Goal: Task Accomplishment & Management: Manage account settings

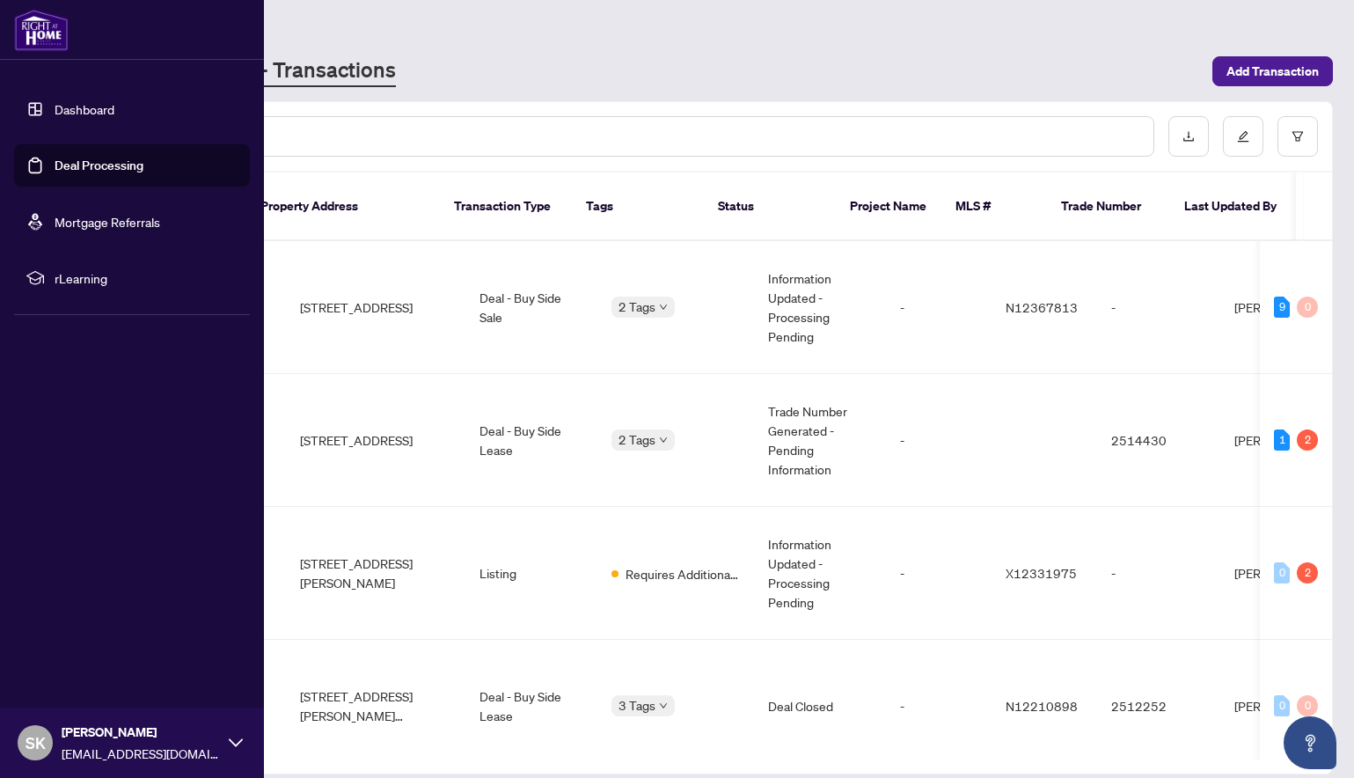
click at [55, 172] on link "Deal Processing" at bounding box center [99, 165] width 89 height 16
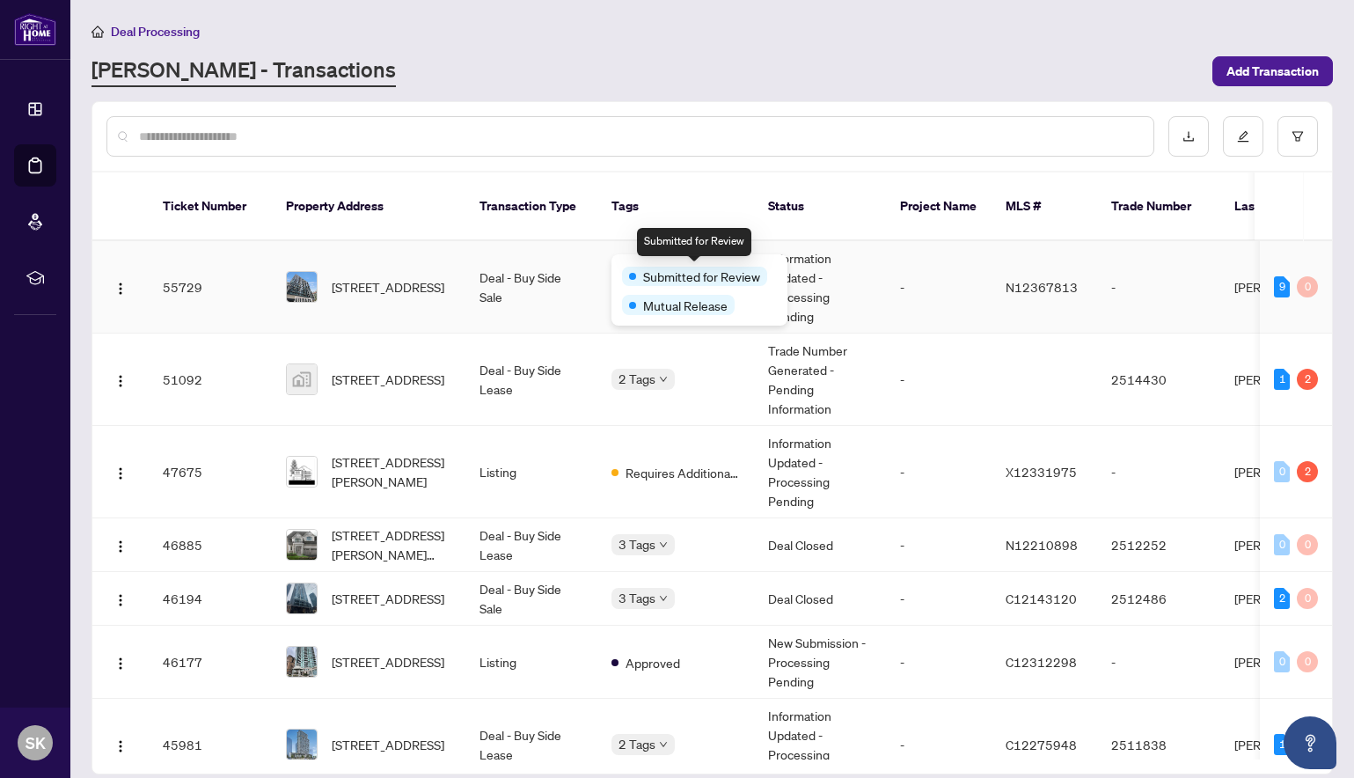
click at [650, 267] on span "Submitted for Review" at bounding box center [701, 276] width 117 height 19
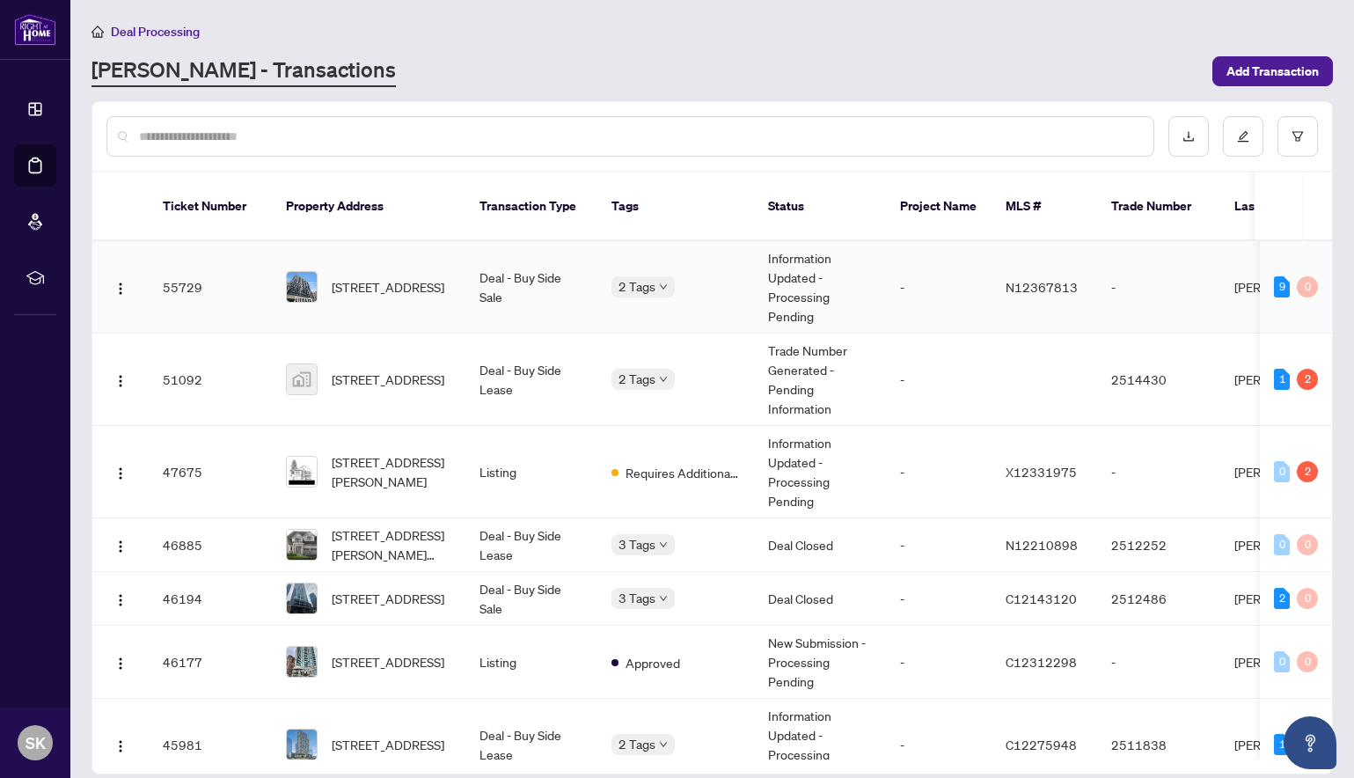
click at [391, 277] on span "[STREET_ADDRESS]" at bounding box center [388, 286] width 113 height 19
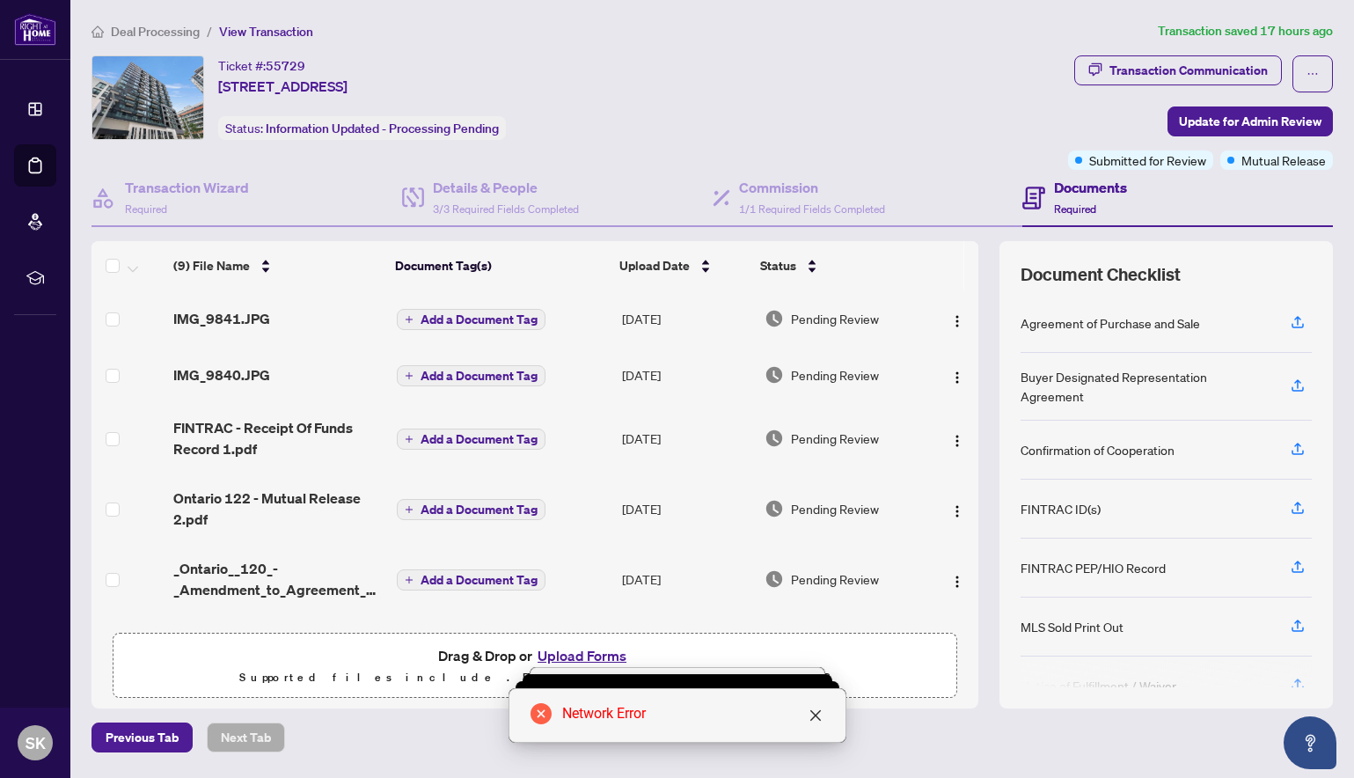
click at [388, 270] on th "Document Tag(s)" at bounding box center [500, 265] width 224 height 49
click at [428, 264] on th "Document Tag(s)" at bounding box center [500, 265] width 224 height 49
click at [678, 267] on span "Upload Date" at bounding box center [654, 265] width 70 height 19
click at [819, 716] on icon "close" at bounding box center [815, 715] width 14 height 14
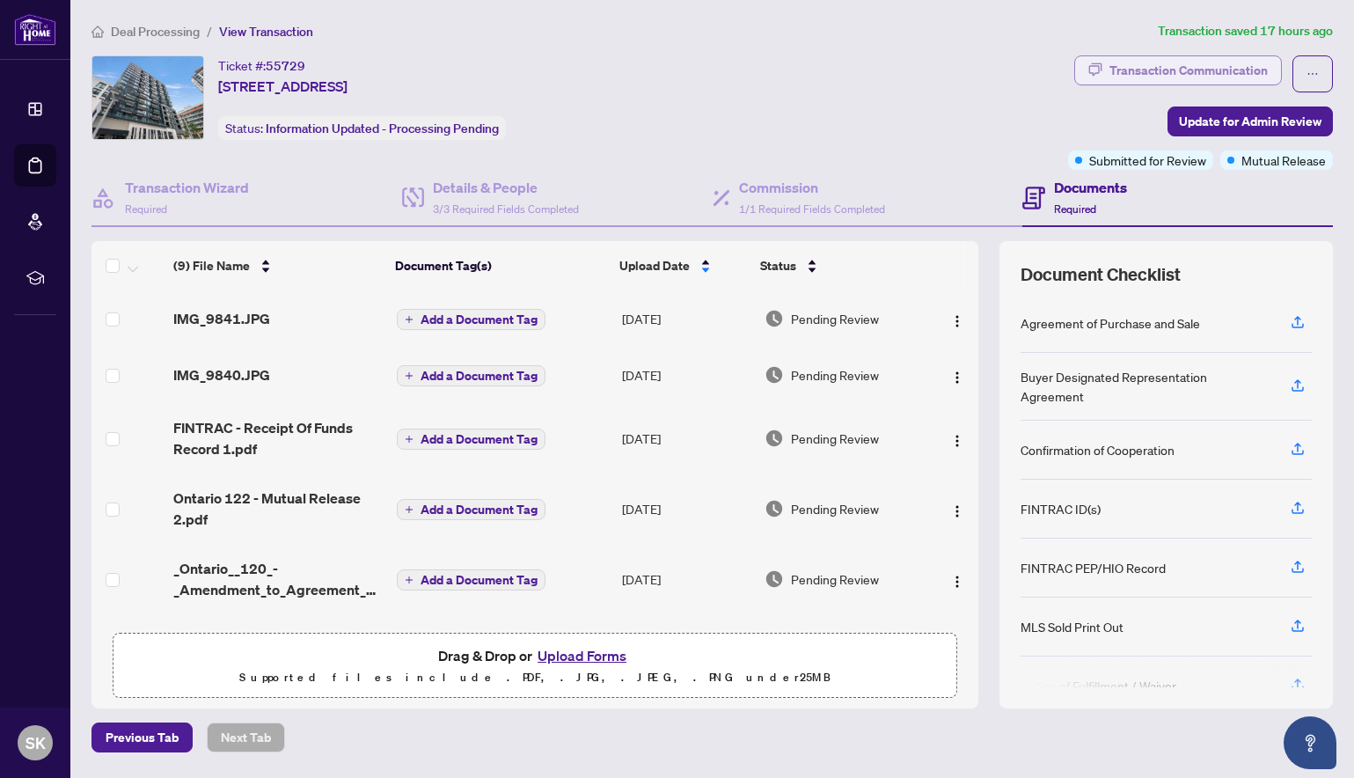
click at [1192, 76] on div "Transaction Communication" at bounding box center [1188, 70] width 158 height 28
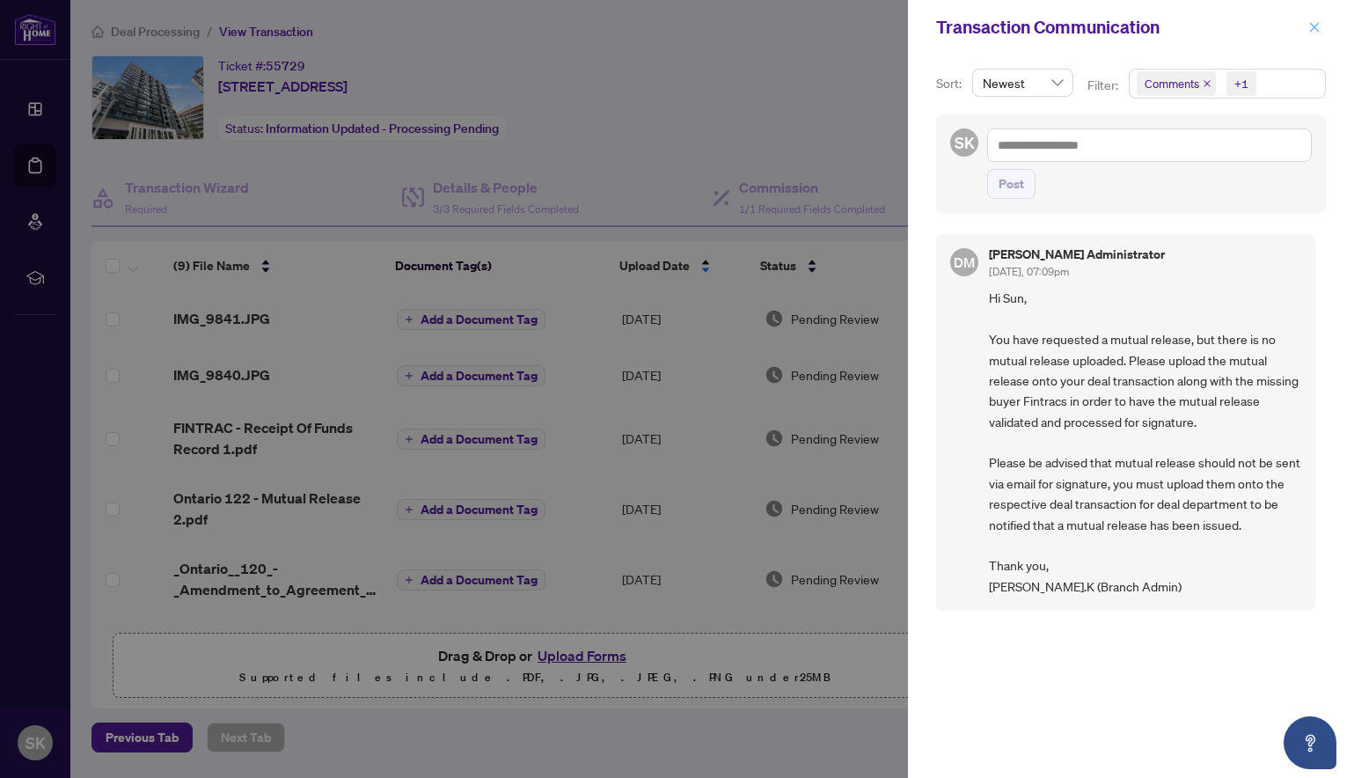
click at [1310, 29] on icon "close" at bounding box center [1314, 27] width 12 height 12
